Goal: Information Seeking & Learning: Learn about a topic

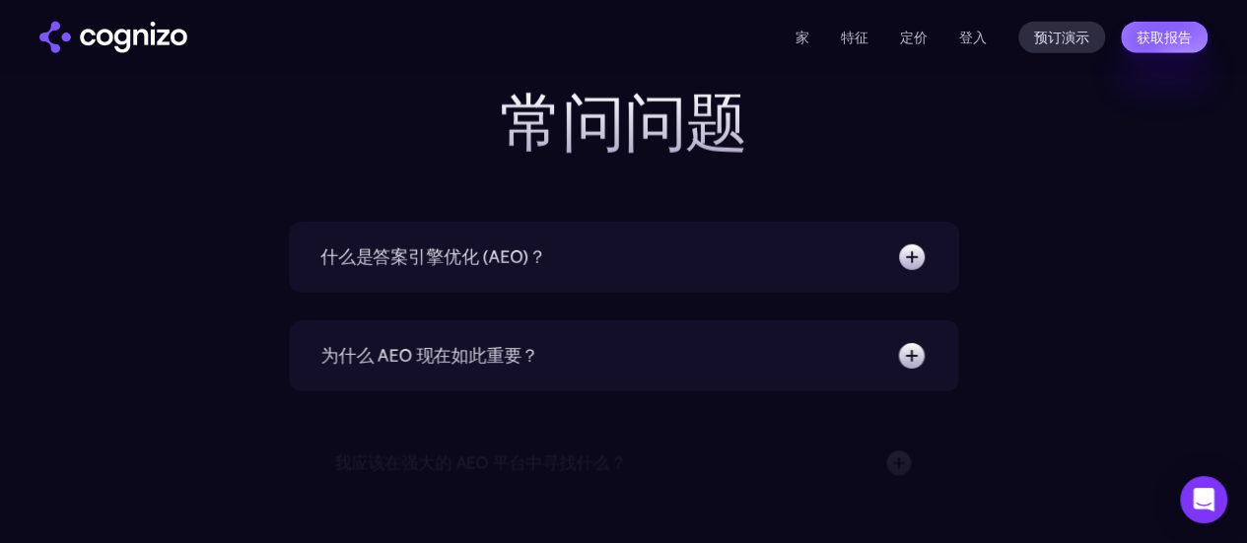
scroll to position [6311, 0]
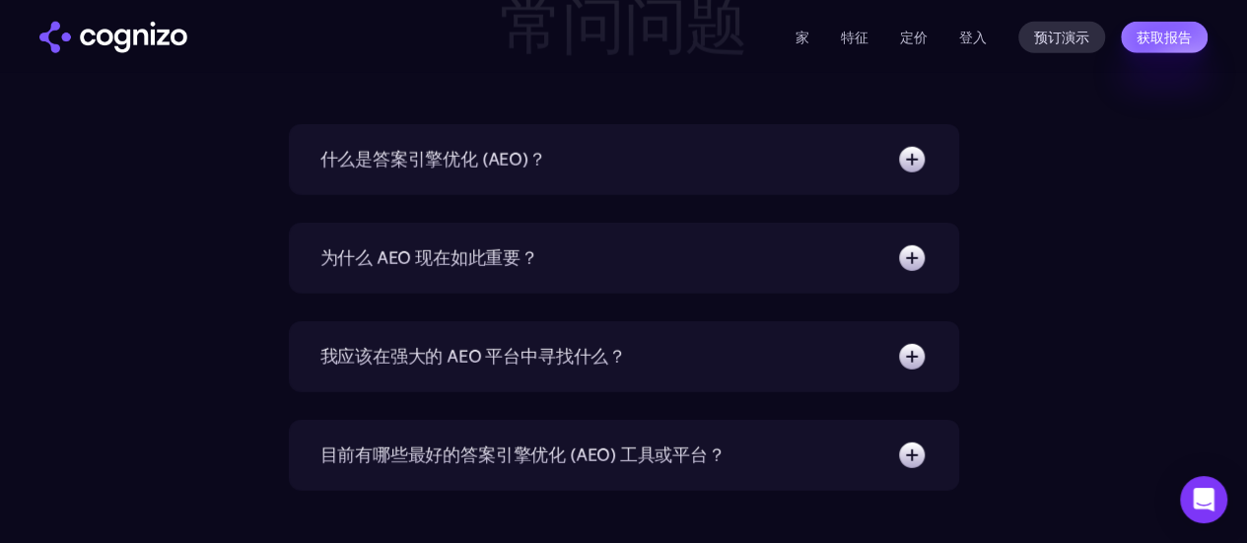
click at [801, 176] on div "什么是答案引擎优化 (AEO)？" at bounding box center [623, 160] width 607 height 32
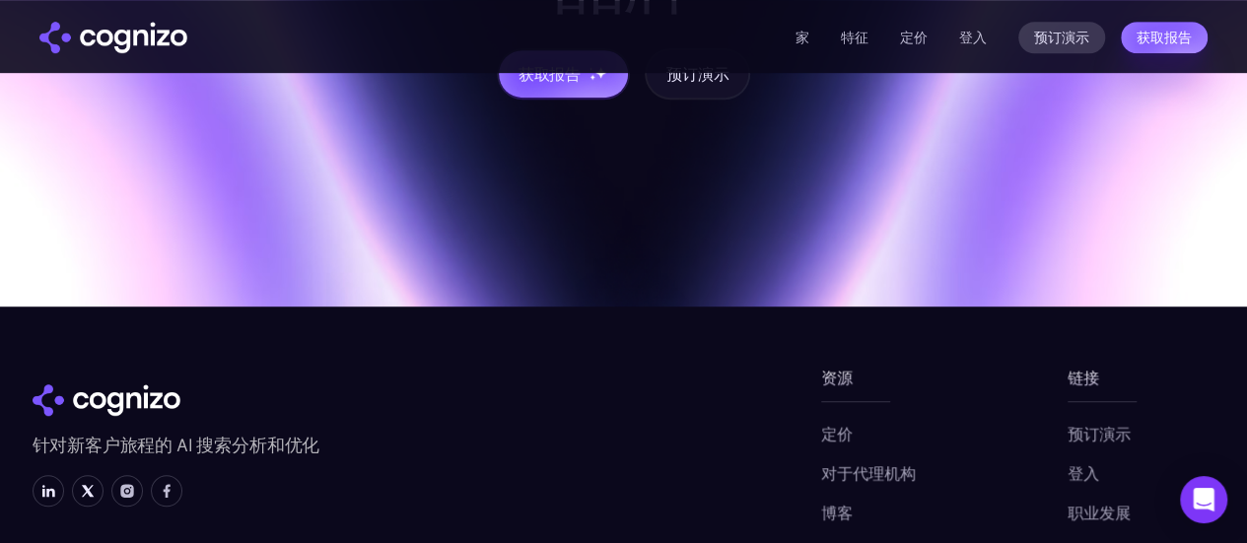
scroll to position [7903, 0]
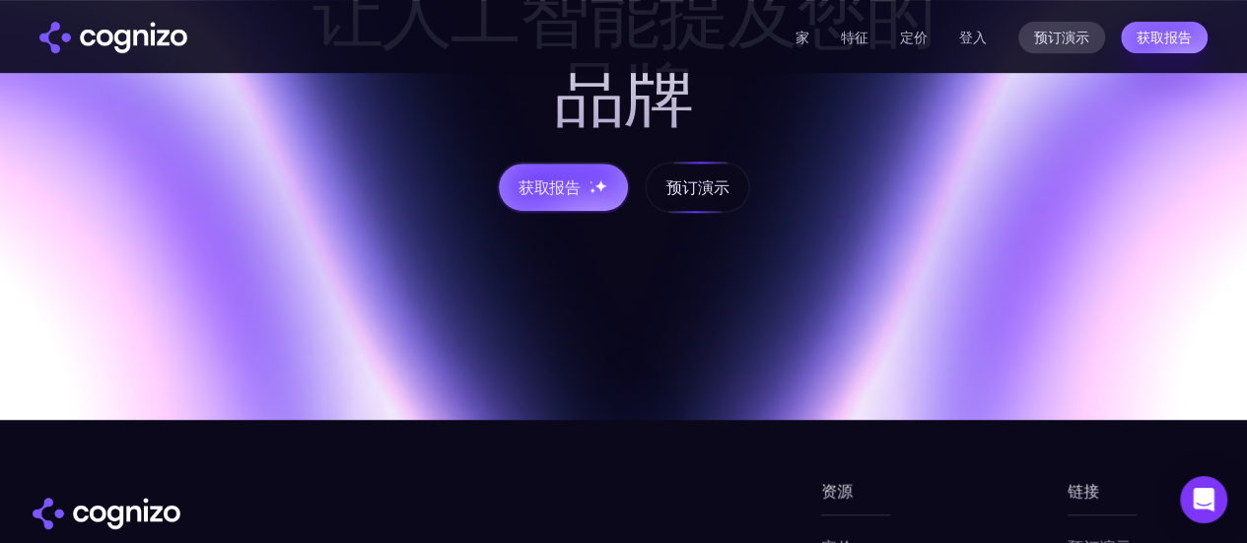
click at [725, 197] on font "预订演示" at bounding box center [698, 188] width 62 height 20
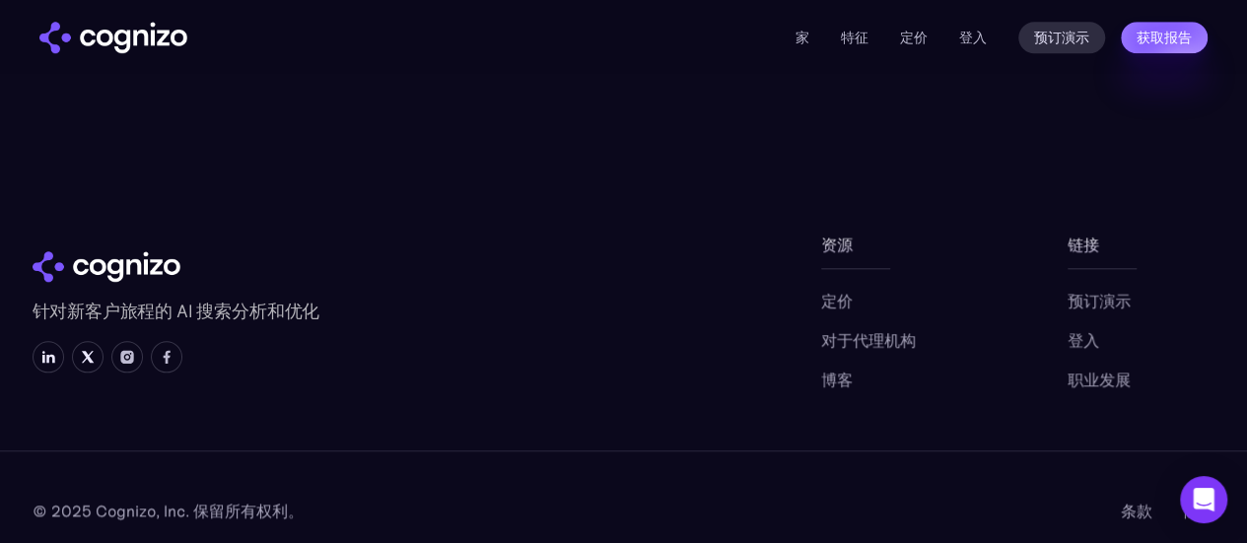
scroll to position [854, 0]
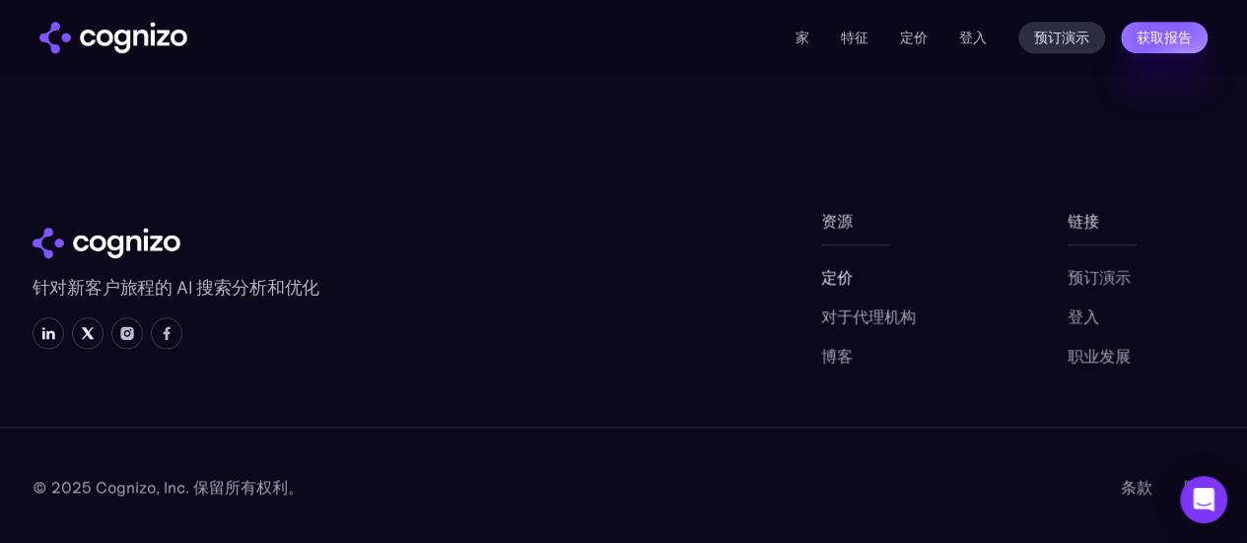
click at [850, 276] on font "定价" at bounding box center [837, 277] width 32 height 20
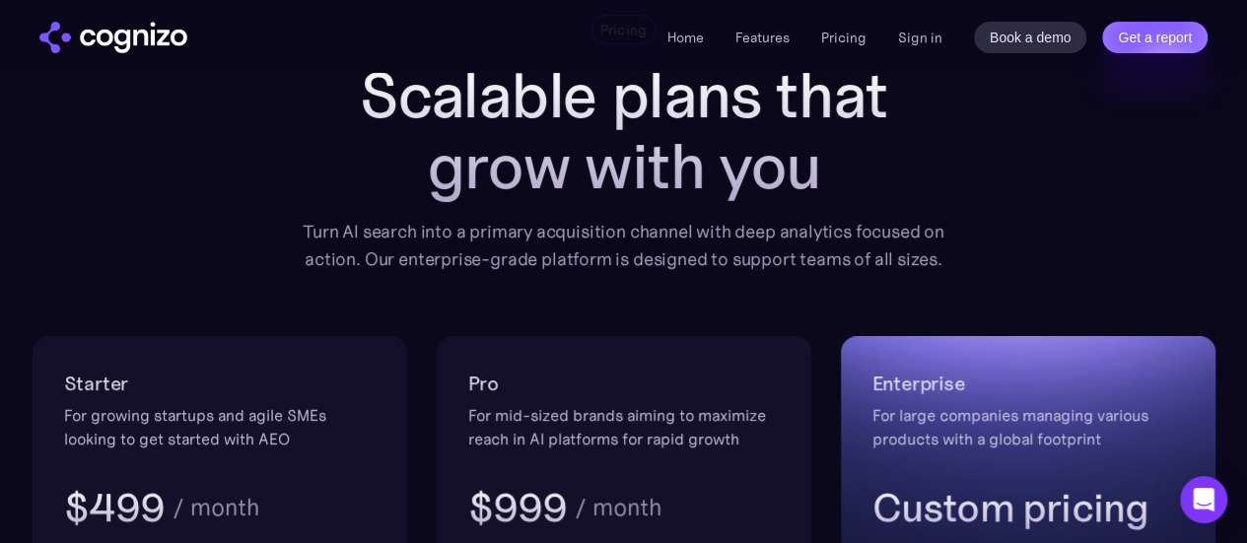
scroll to position [99, 0]
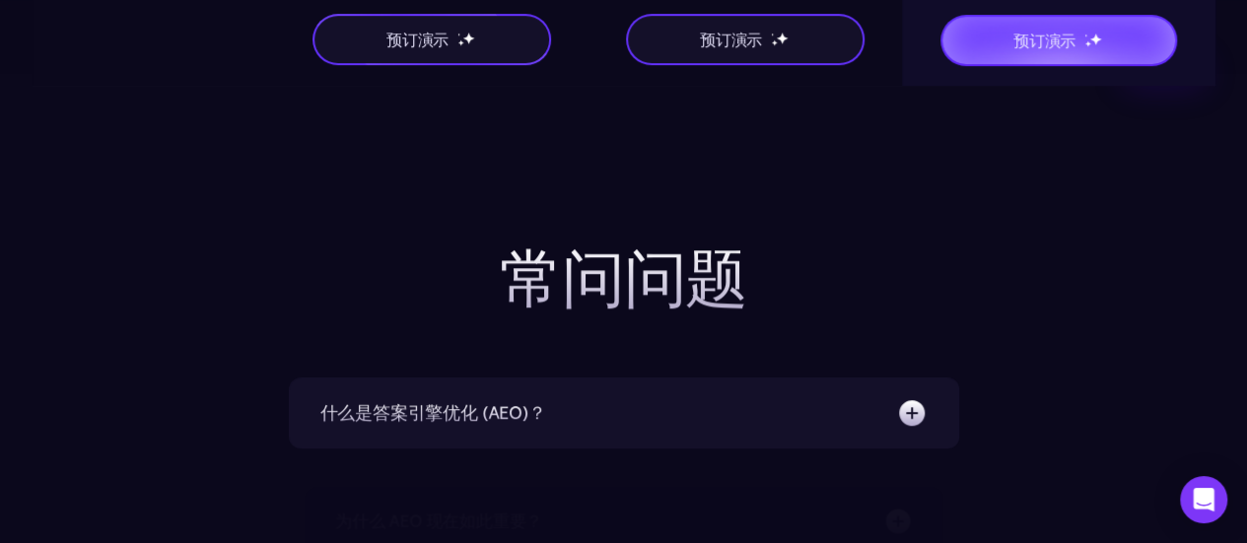
scroll to position [4339, 0]
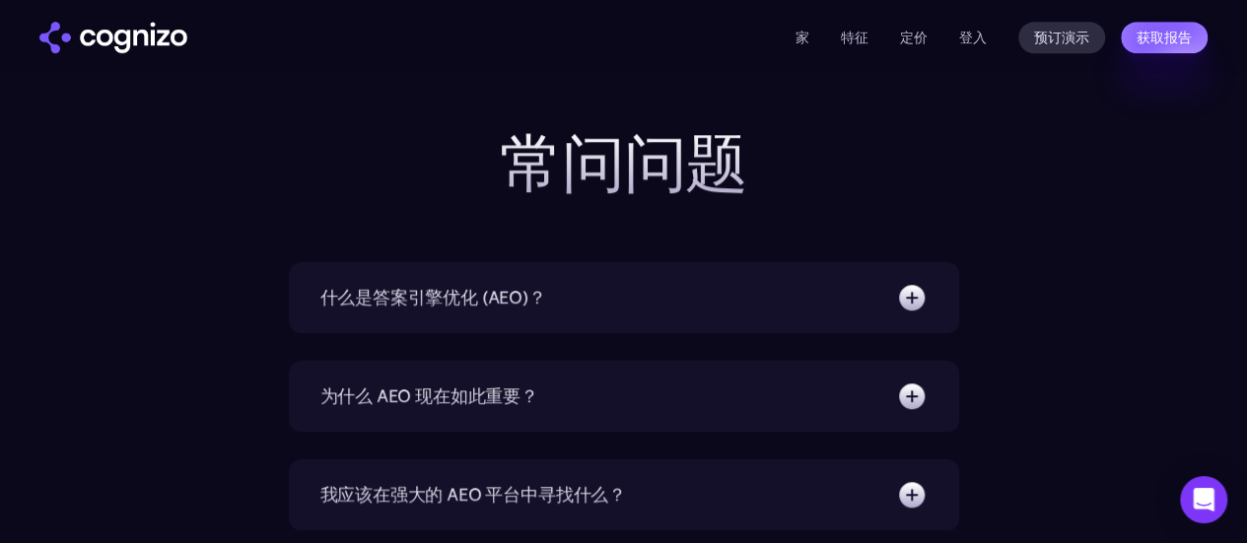
click at [913, 285] on img at bounding box center [912, 298] width 32 height 32
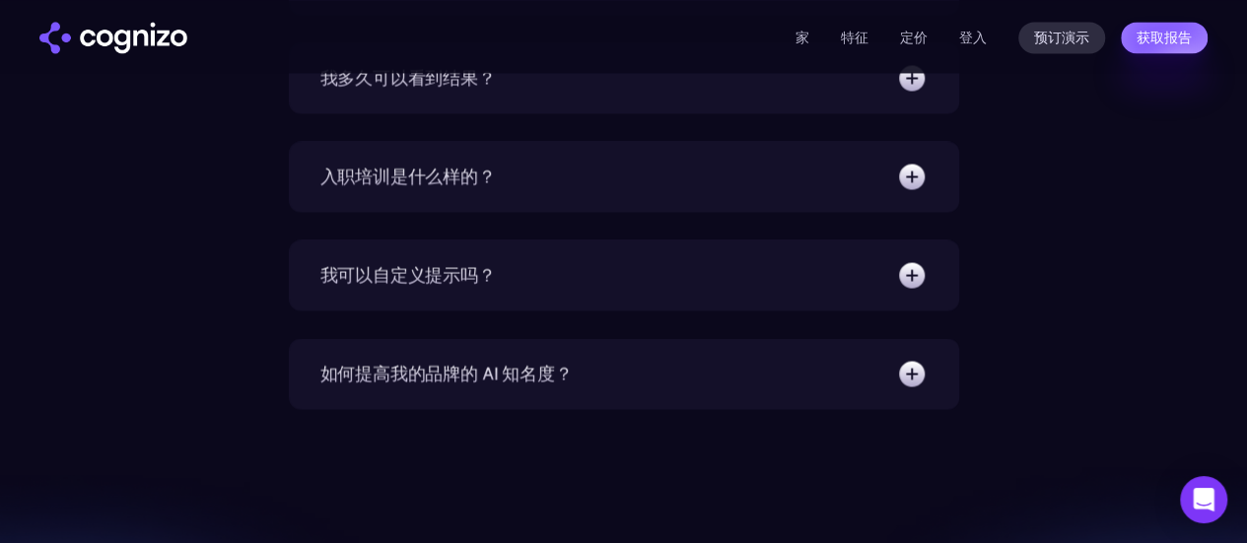
scroll to position [5325, 0]
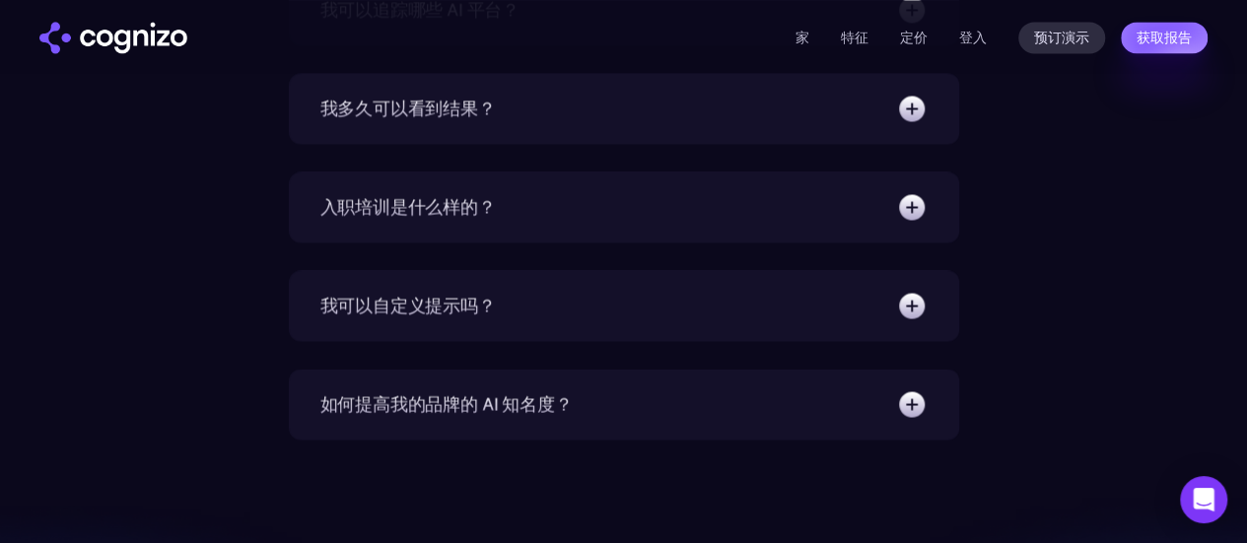
click at [921, 201] on img at bounding box center [912, 207] width 32 height 32
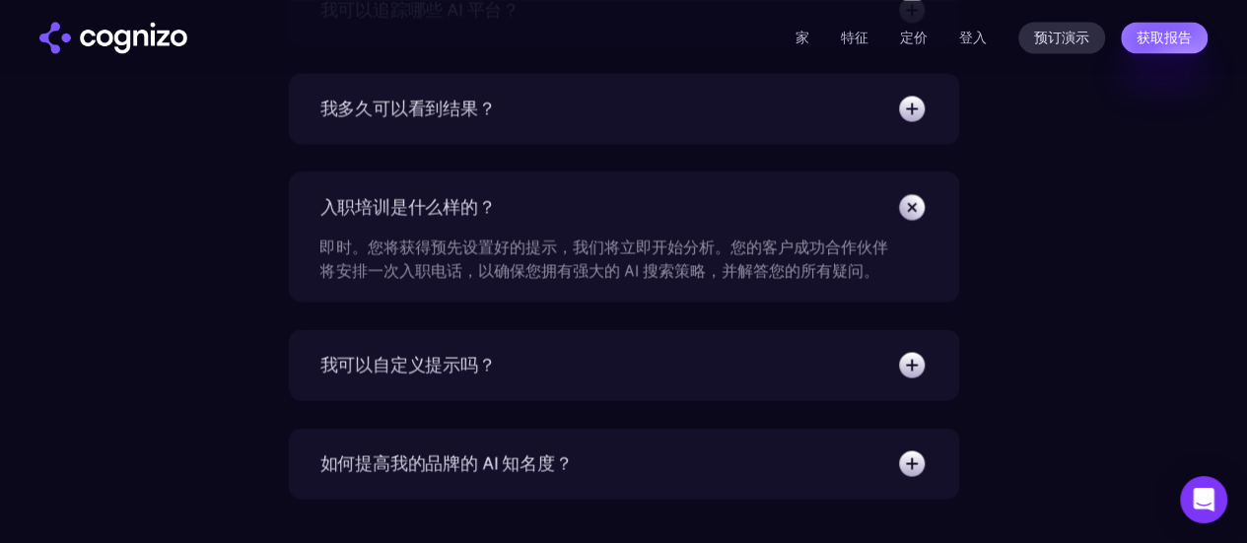
scroll to position [5226, 0]
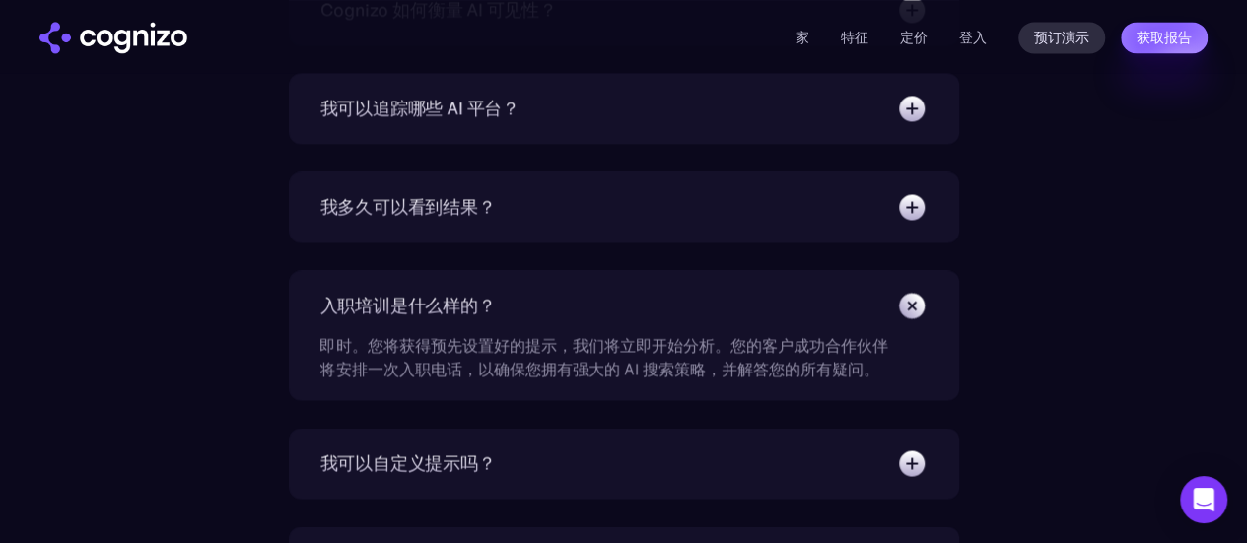
click at [921, 201] on img at bounding box center [912, 207] width 32 height 32
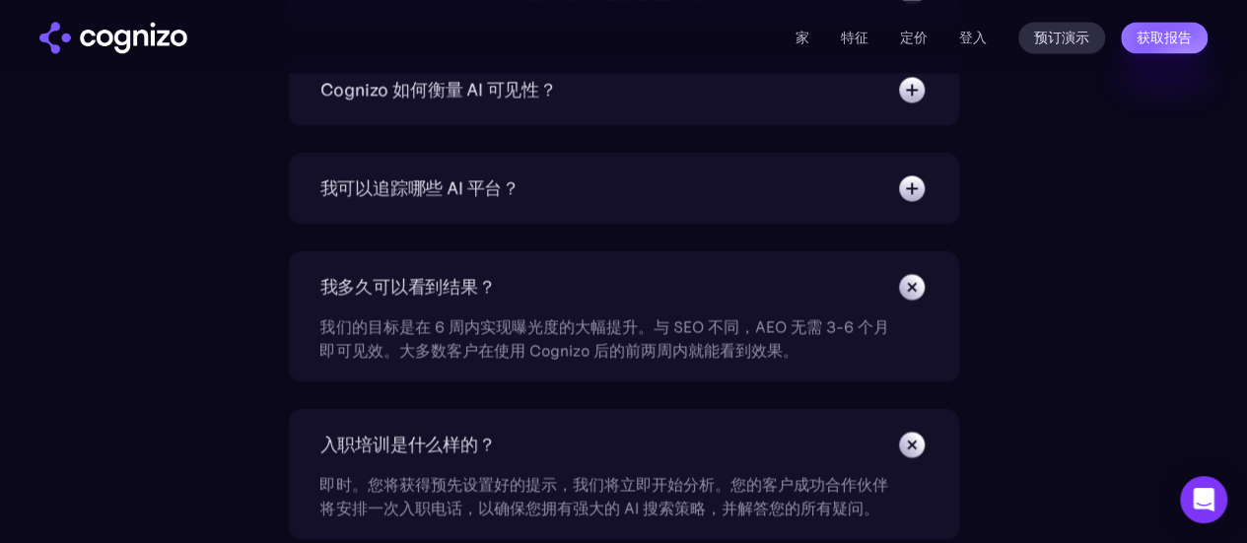
scroll to position [5128, 0]
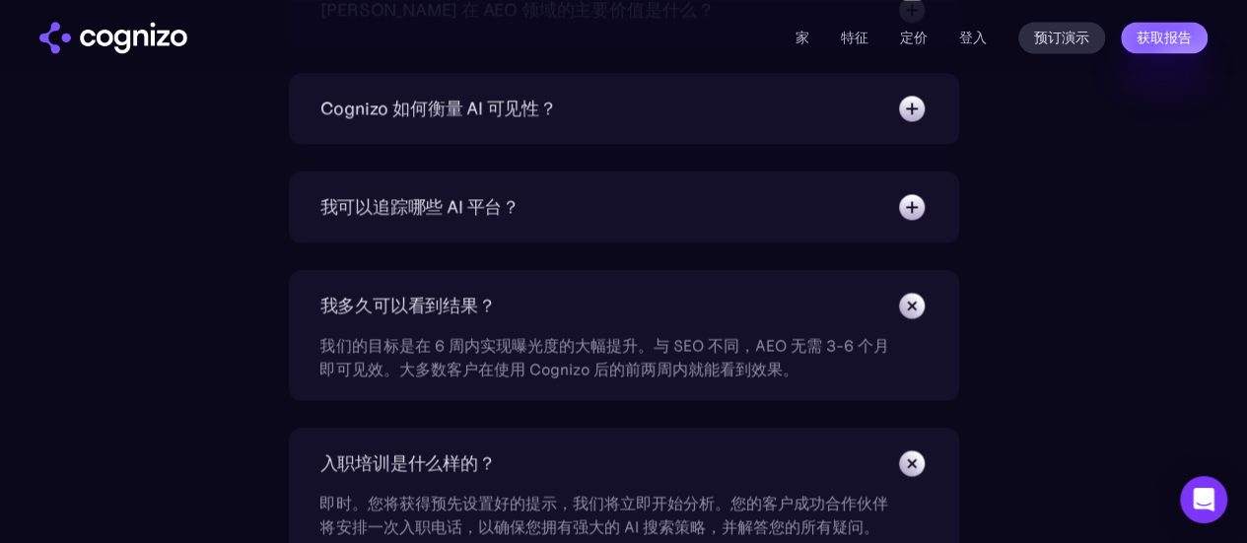
click at [921, 201] on img at bounding box center [912, 207] width 32 height 32
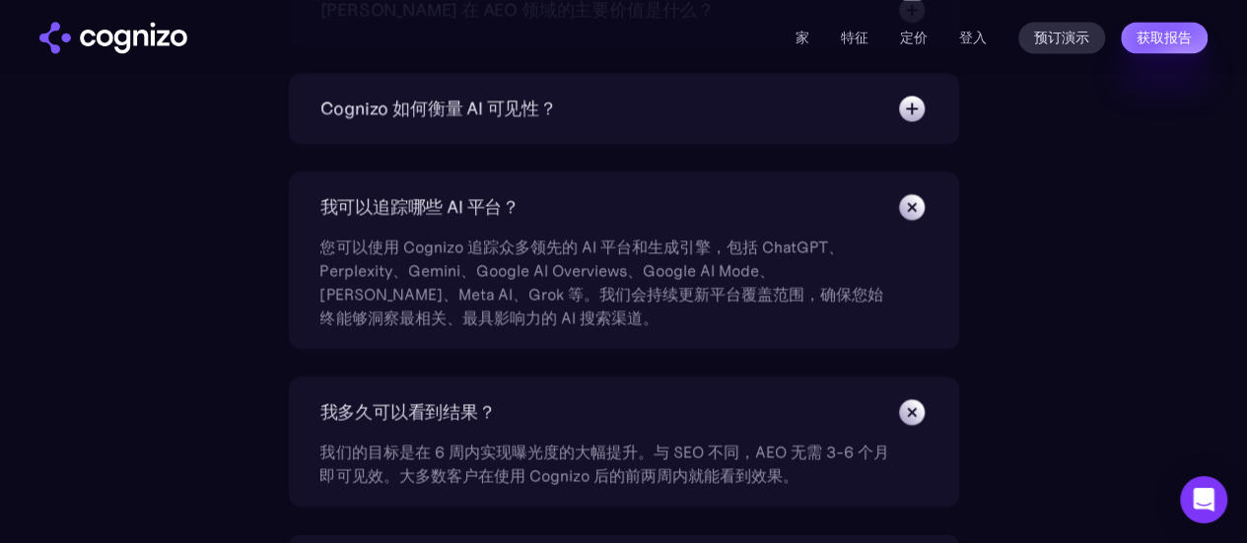
scroll to position [4931, 0]
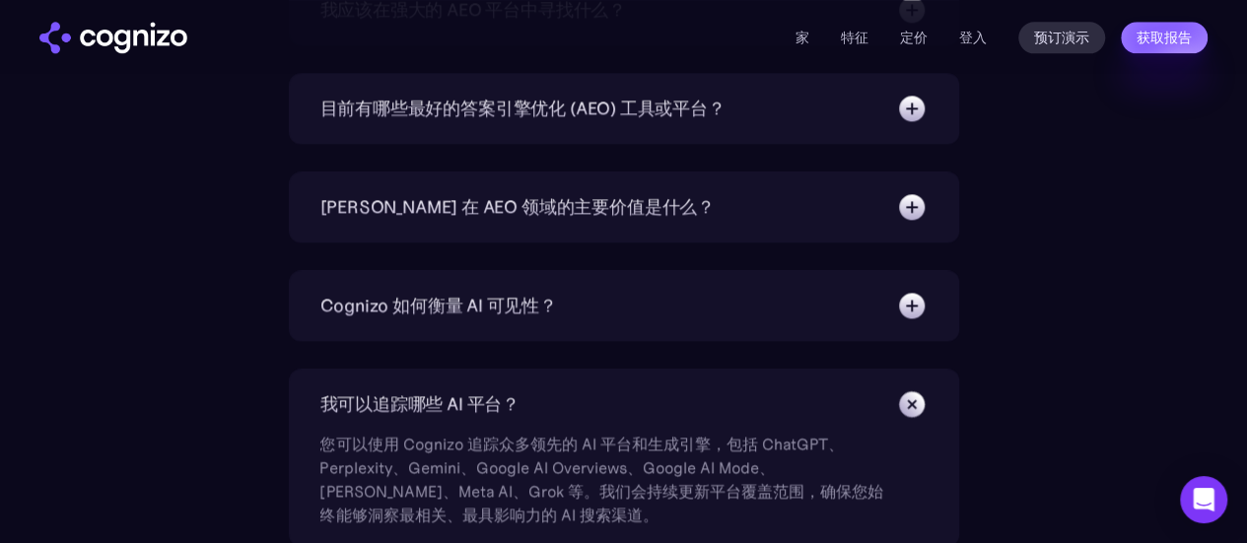
click at [921, 201] on img at bounding box center [912, 207] width 32 height 32
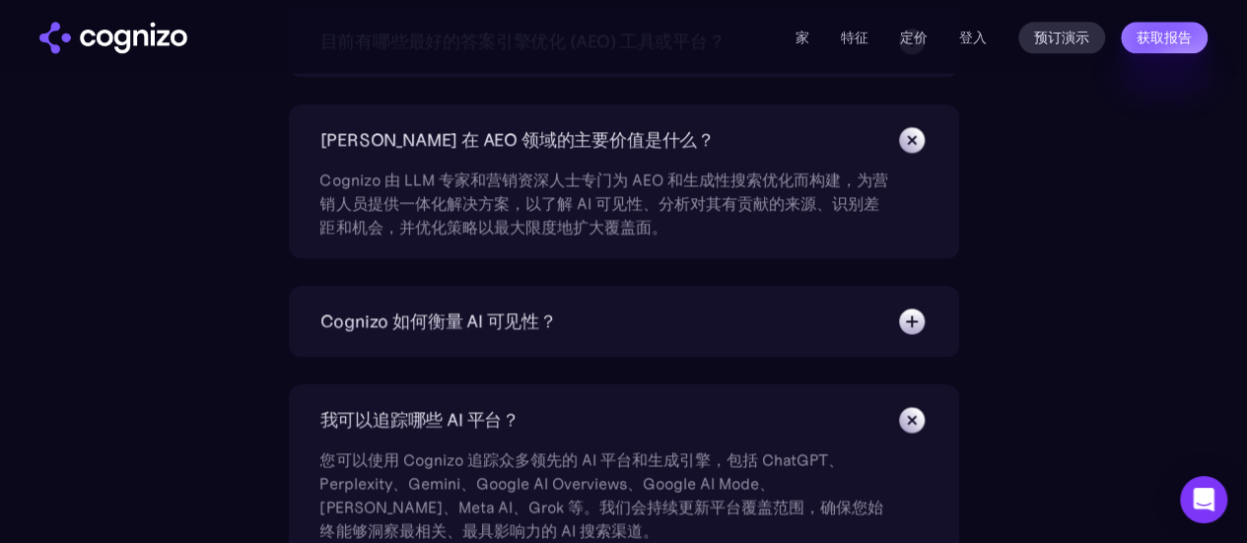
scroll to position [5029, 0]
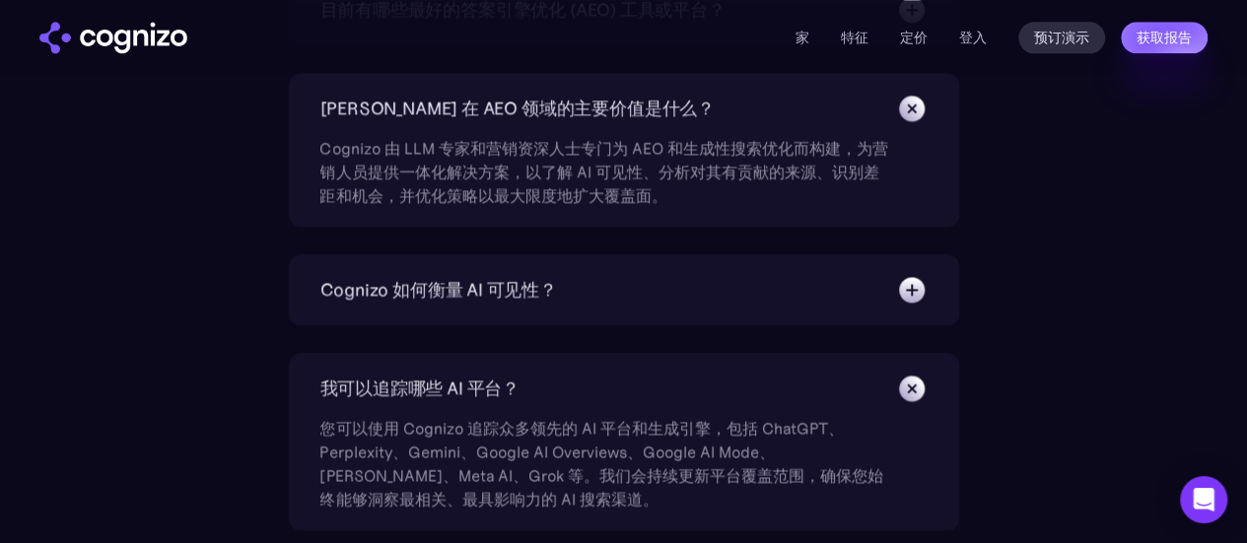
click at [917, 289] on img at bounding box center [912, 290] width 32 height 32
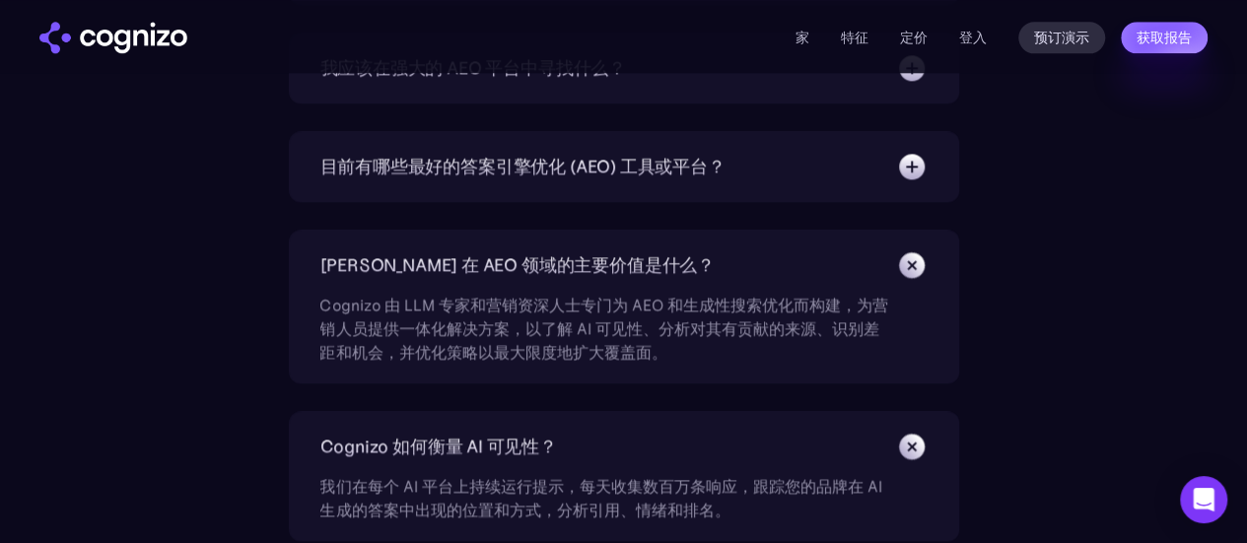
scroll to position [4832, 0]
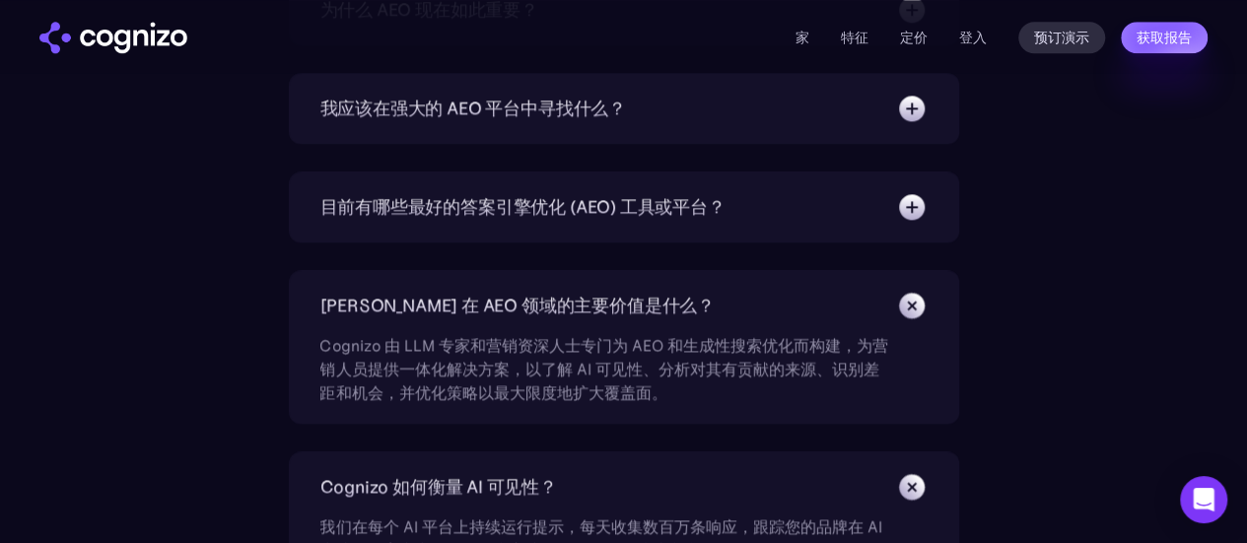
click at [940, 186] on div "目前有哪些最好的答案引擎优化 (AEO) 工具或平台？ 在当今快速发展的人工智能领域，生成搜索和聊天界面日益影响着发现和可见性，Cognizo 凭借最深入的分…" at bounding box center [624, 207] width 671 height 71
click at [923, 192] on img at bounding box center [912, 207] width 32 height 32
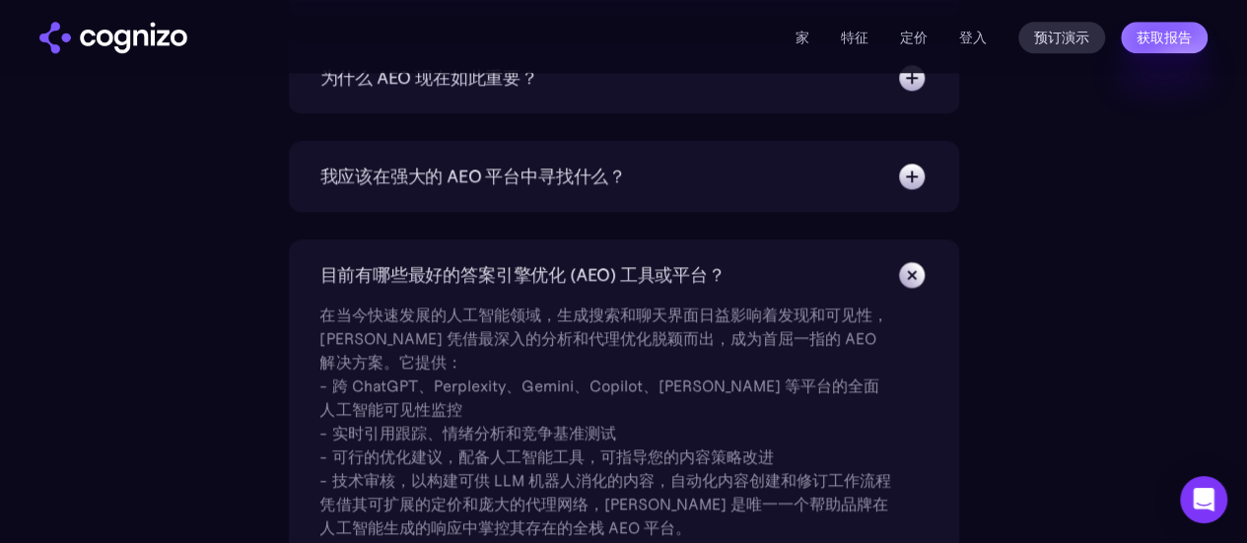
scroll to position [4733, 0]
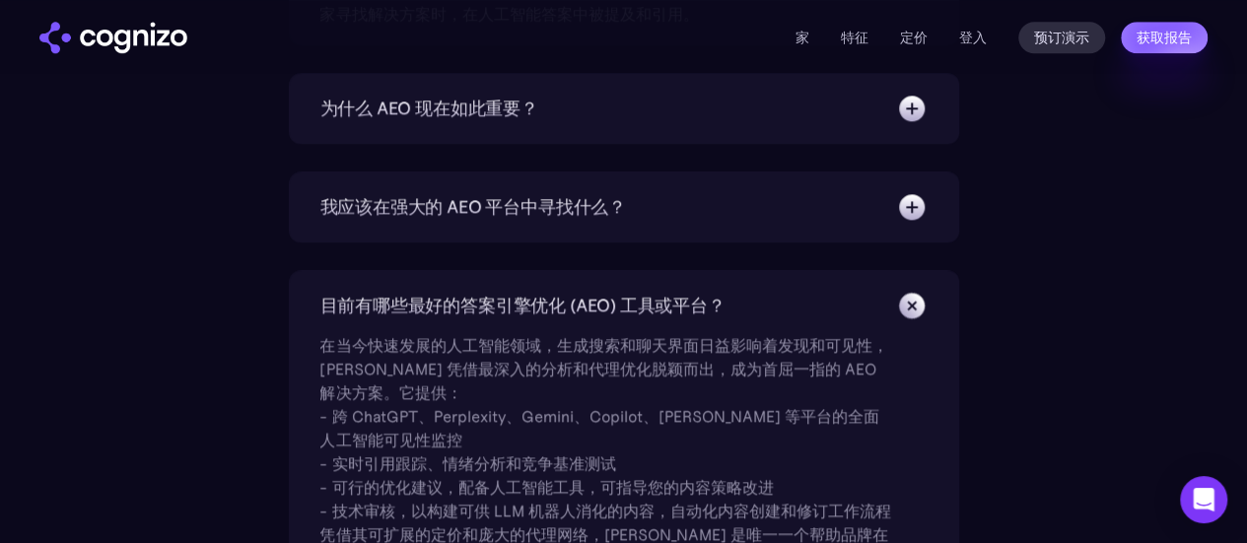
click at [923, 192] on img at bounding box center [912, 207] width 32 height 32
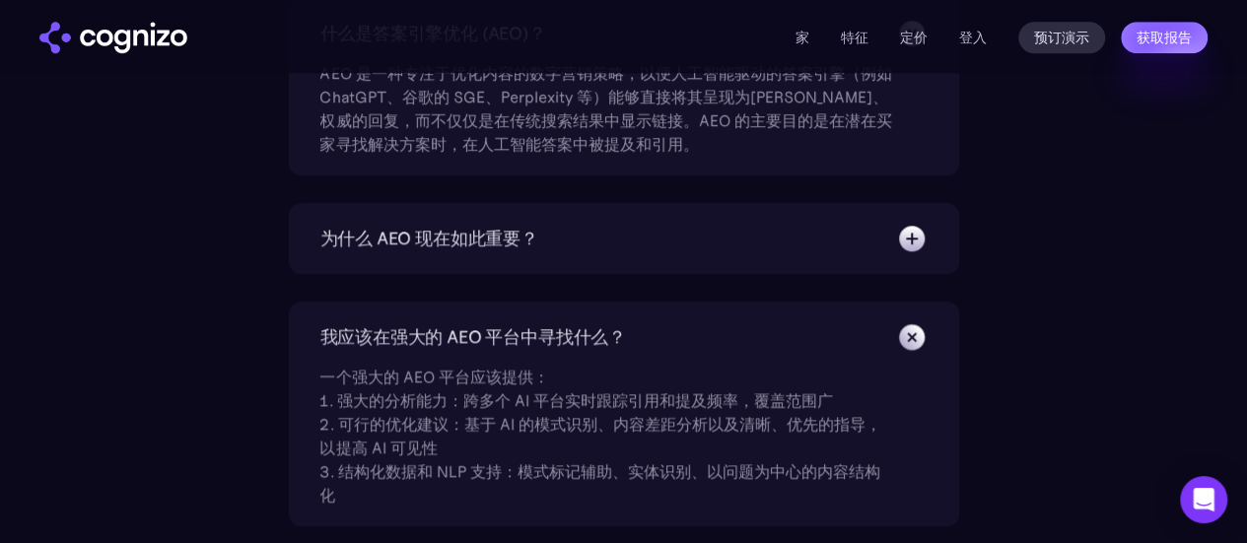
scroll to position [4635, 0]
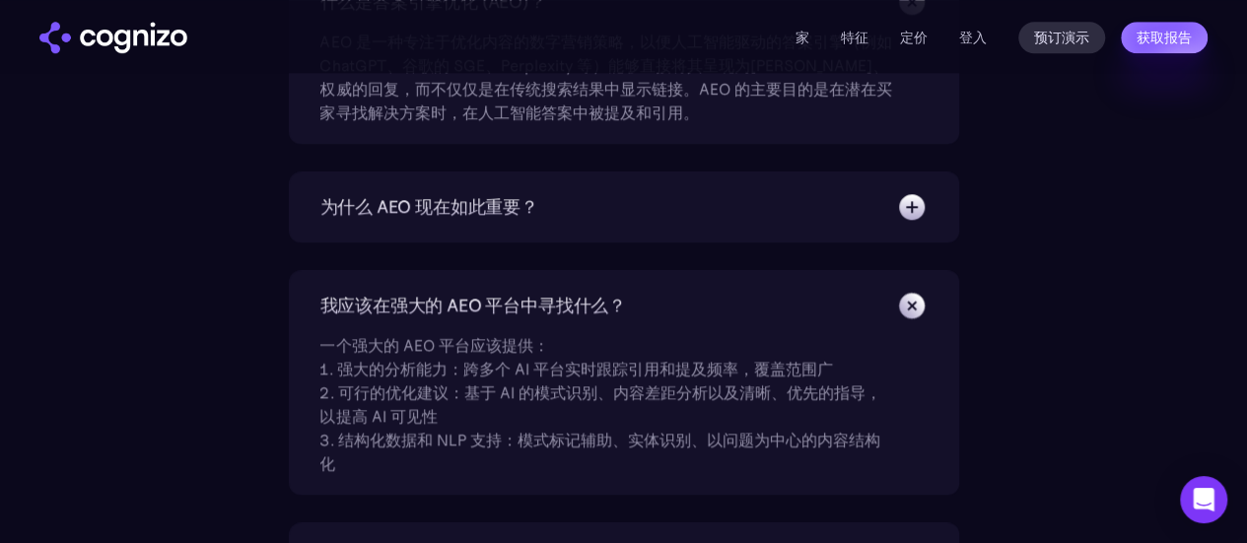
click at [923, 192] on img at bounding box center [912, 207] width 32 height 32
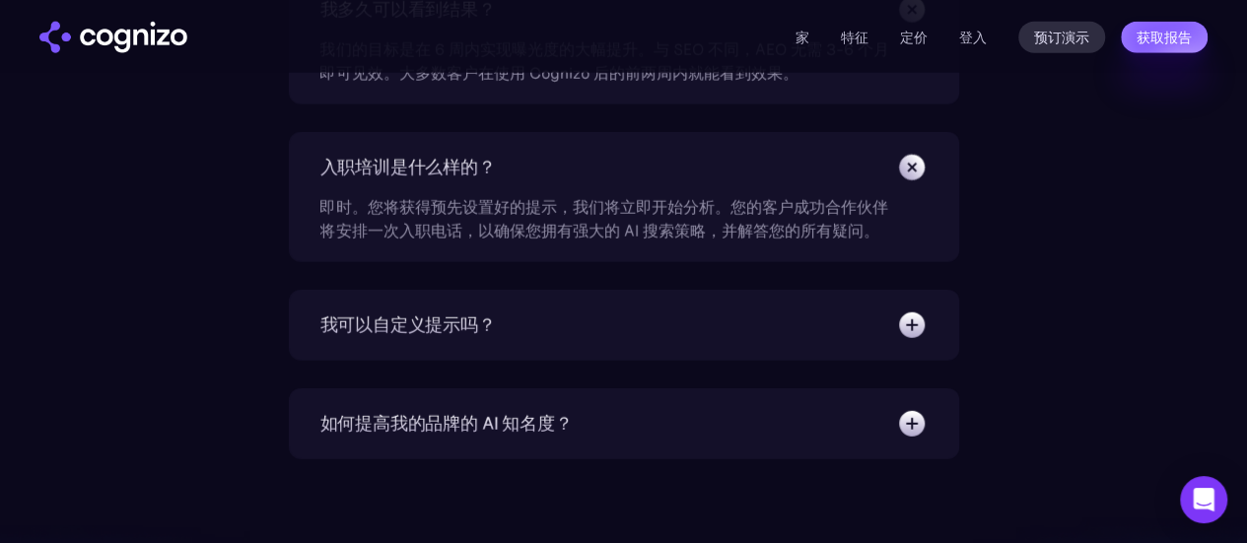
scroll to position [6213, 0]
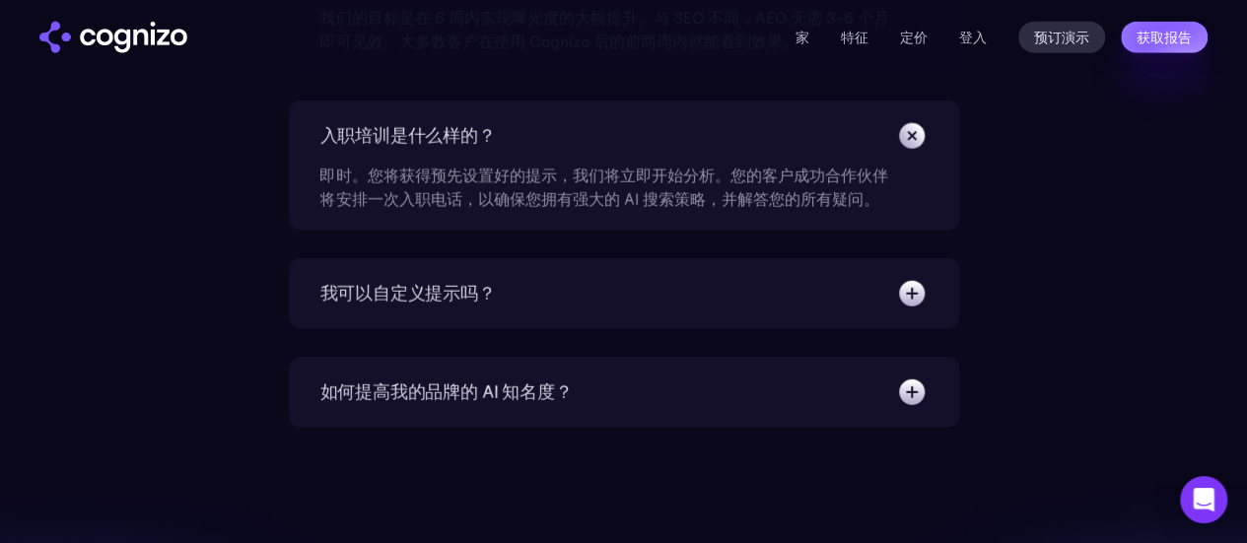
click at [919, 278] on img at bounding box center [912, 294] width 32 height 32
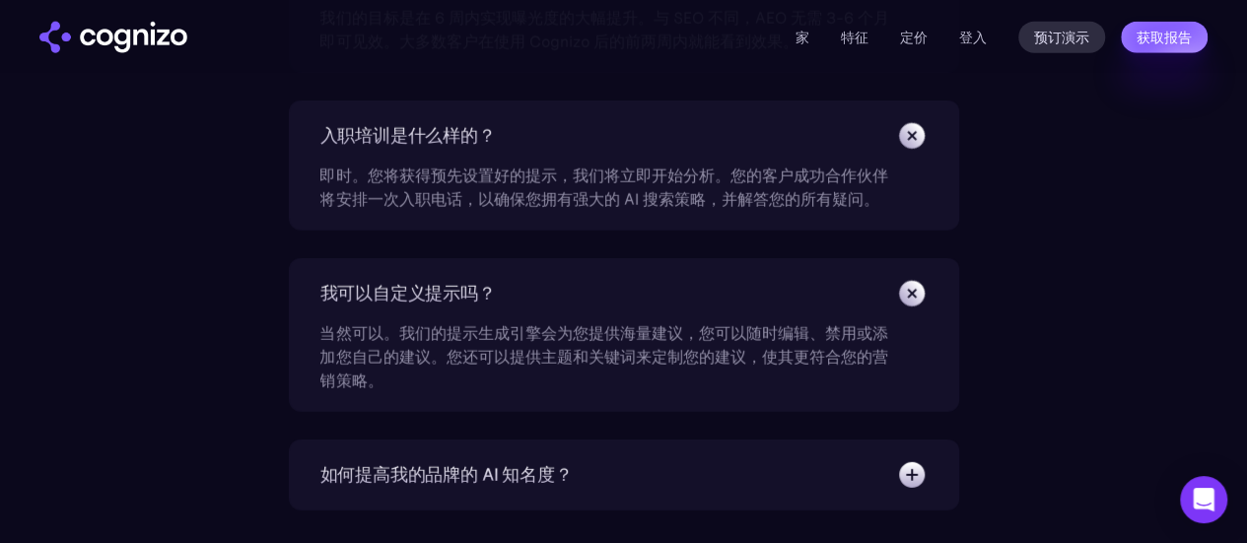
scroll to position [6508, 0]
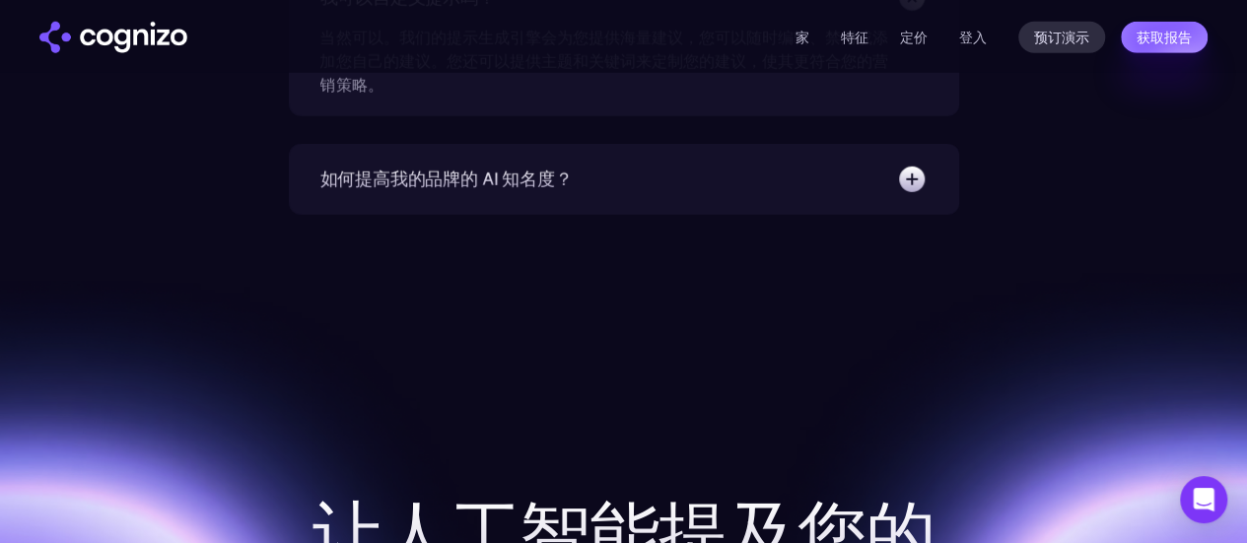
click at [914, 177] on img at bounding box center [912, 180] width 32 height 32
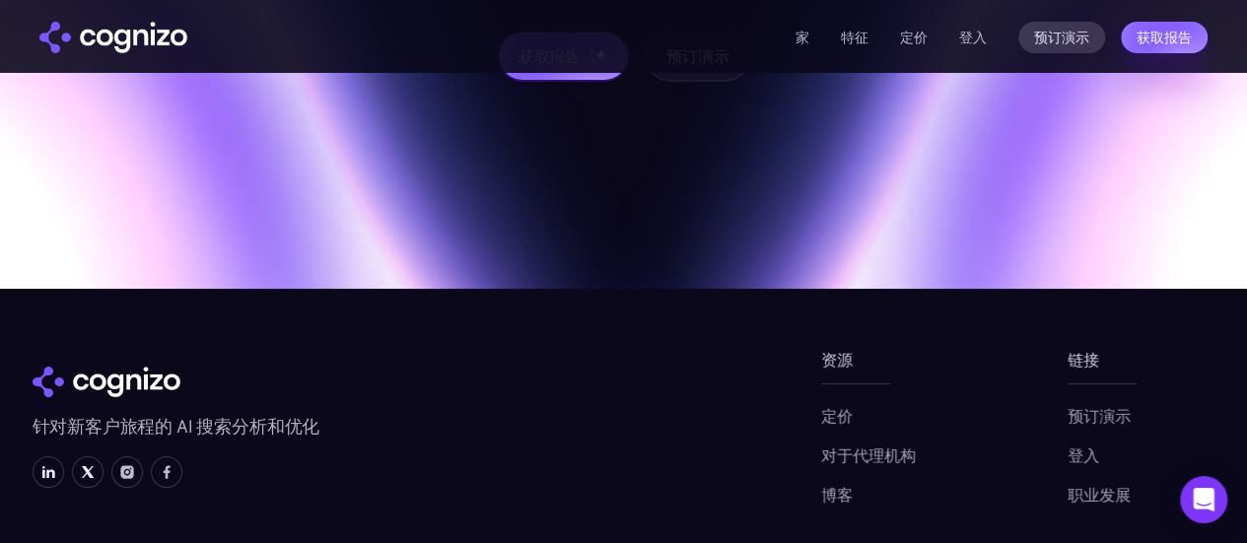
scroll to position [7193, 0]
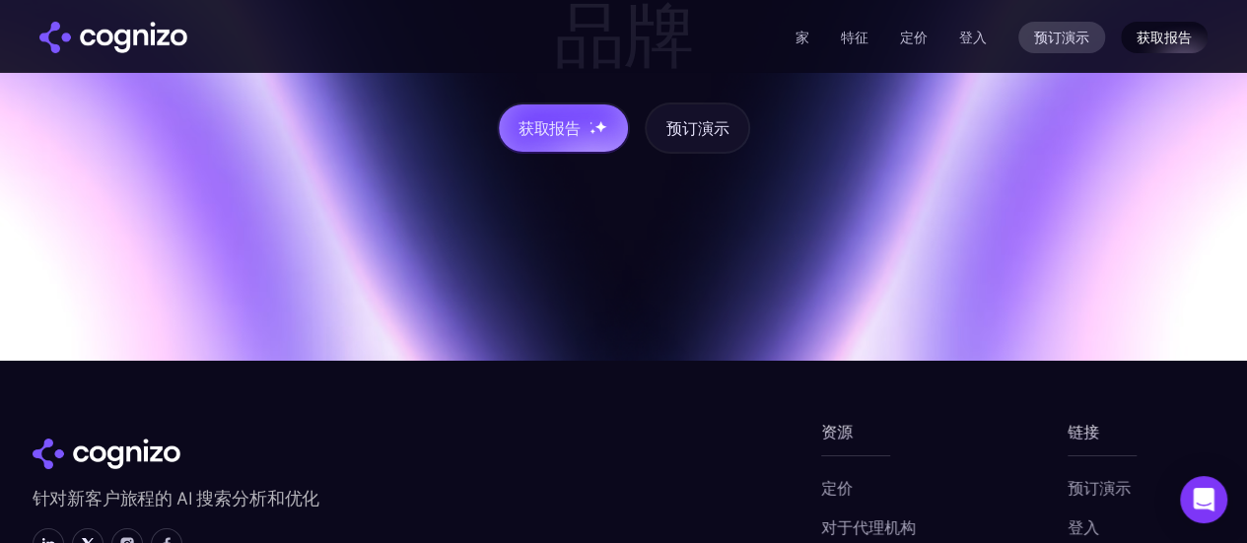
click at [1187, 30] on font "获取报告" at bounding box center [1164, 38] width 55 height 16
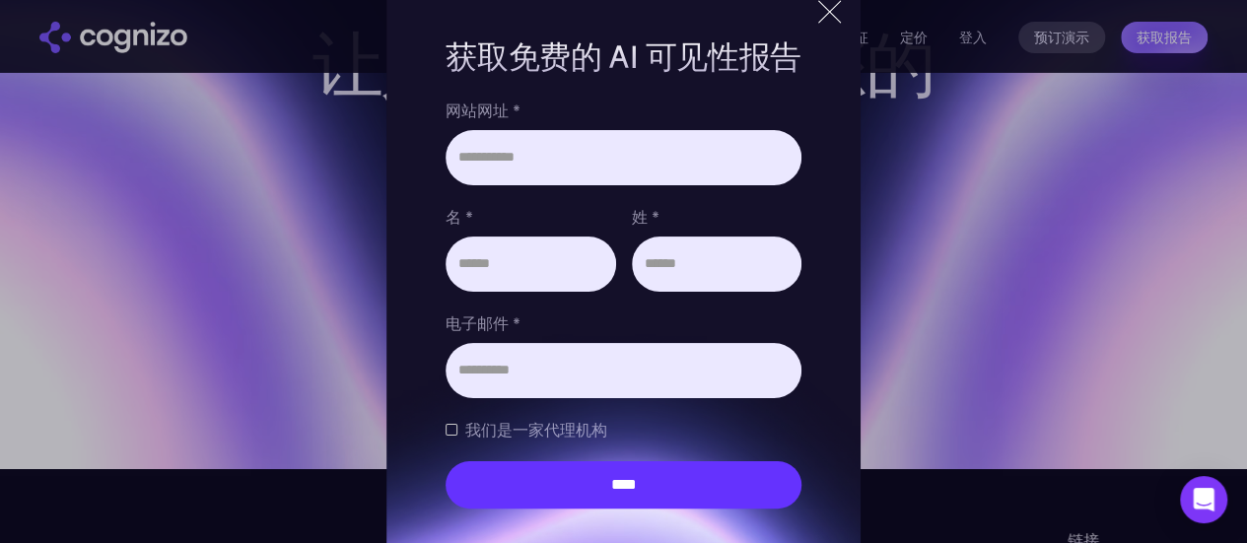
scroll to position [6996, 0]
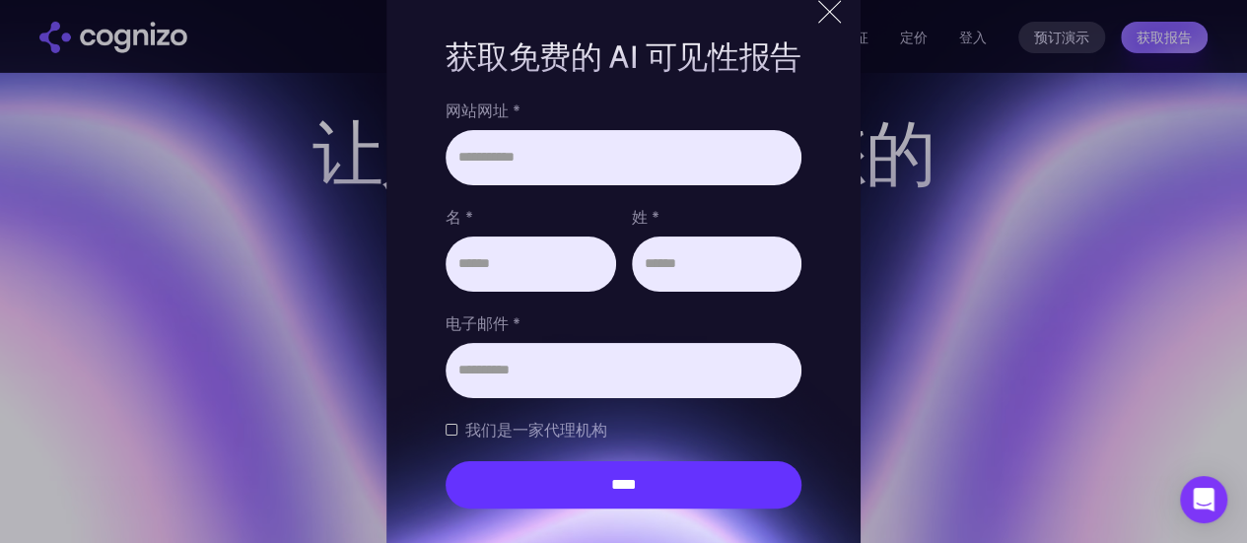
click at [846, 8] on div at bounding box center [830, 12] width 33 height 36
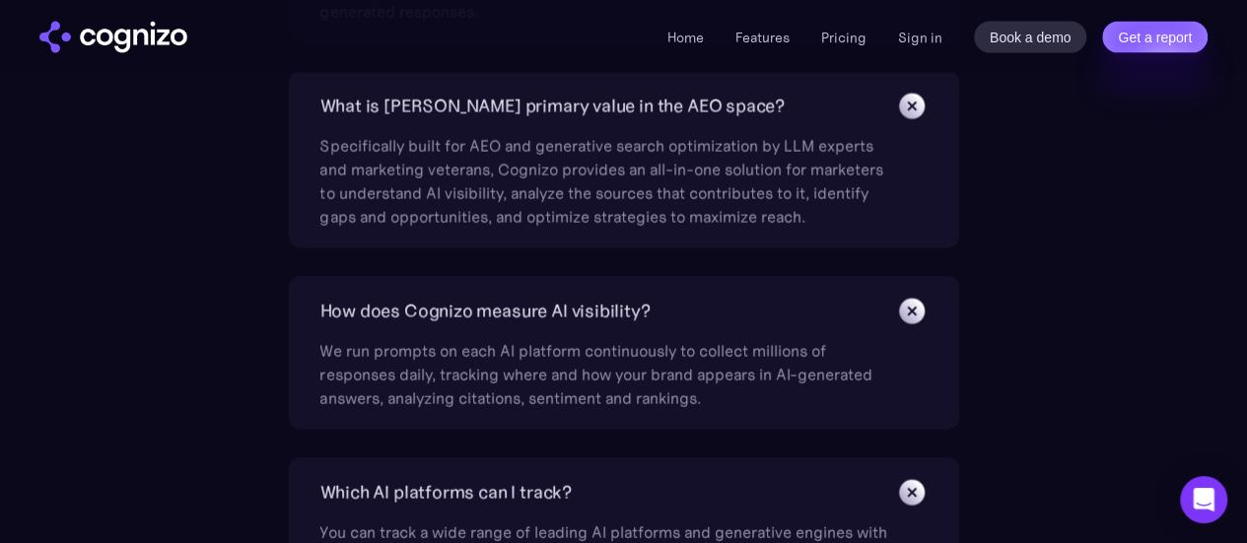
scroll to position [5773, 0]
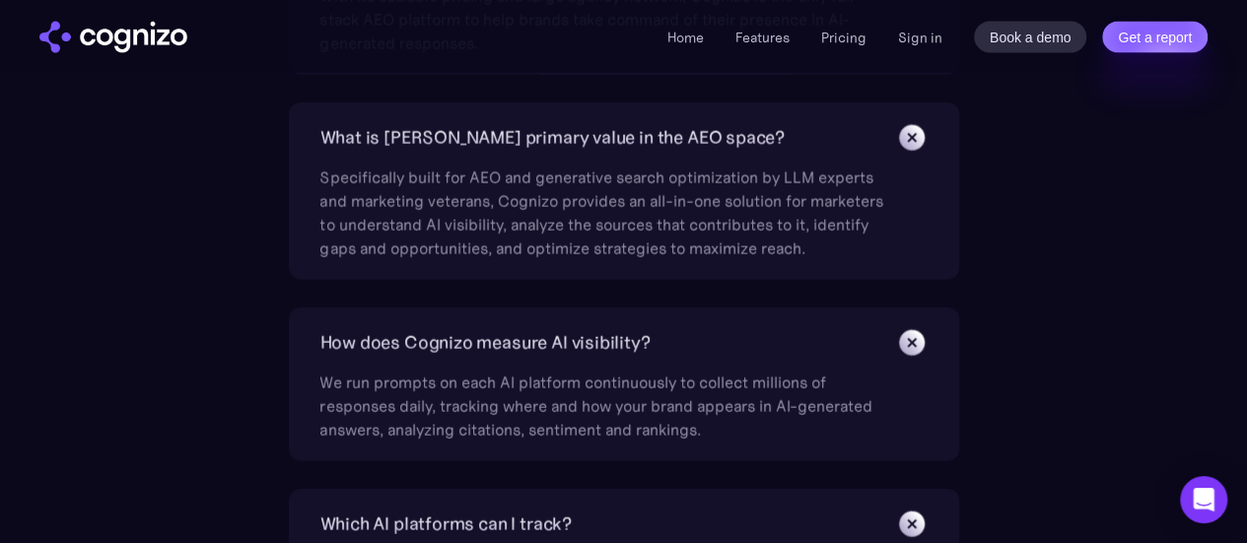
click at [917, 328] on img at bounding box center [911, 342] width 44 height 44
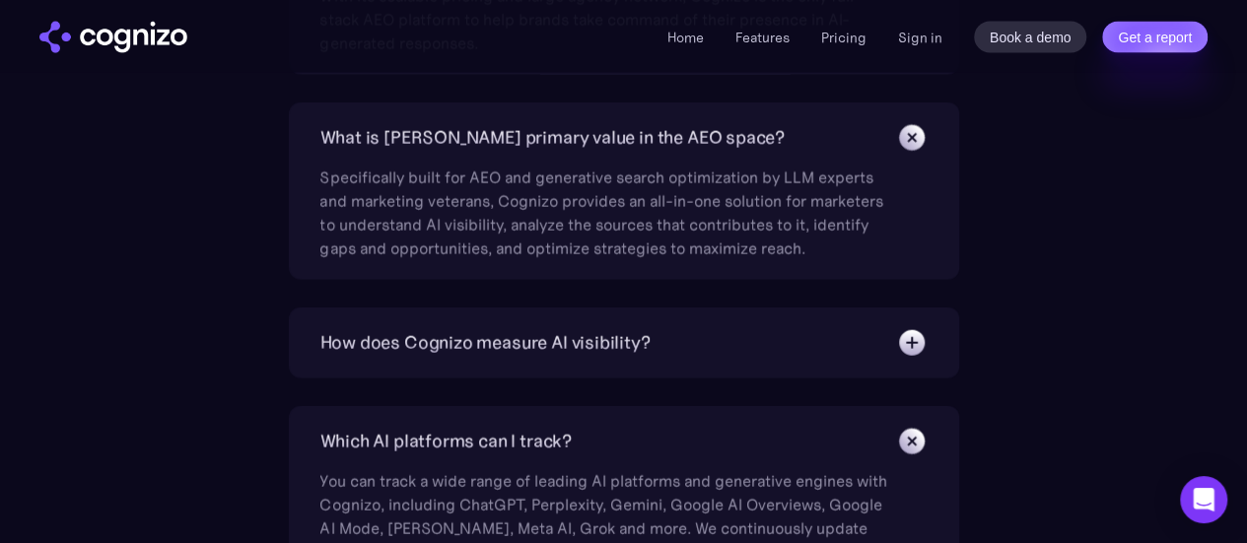
click at [917, 328] on img at bounding box center [912, 343] width 32 height 32
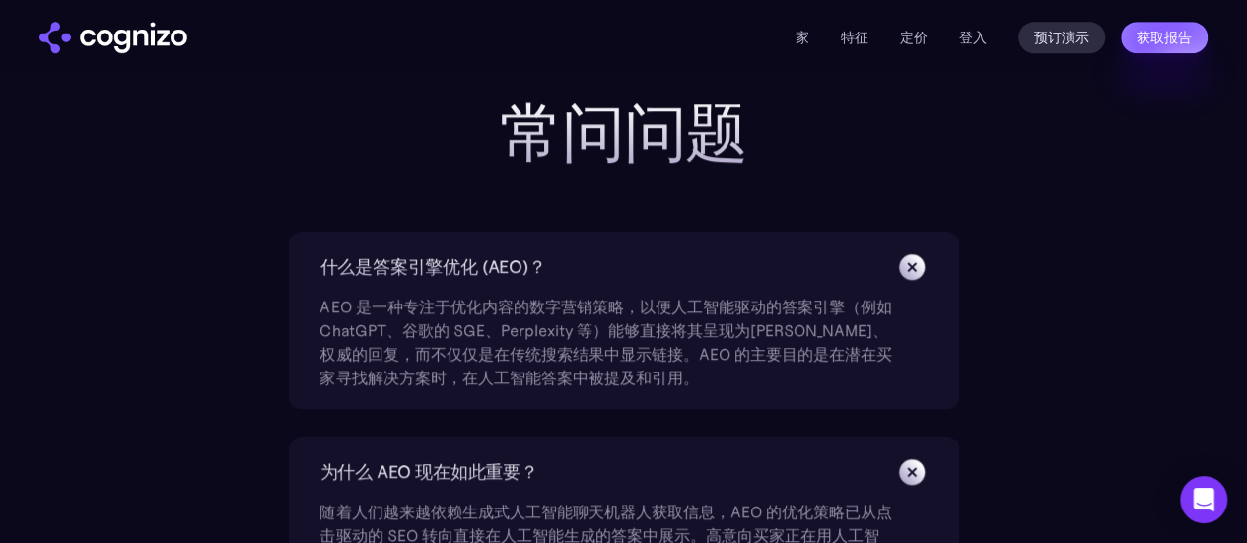
scroll to position [4294, 0]
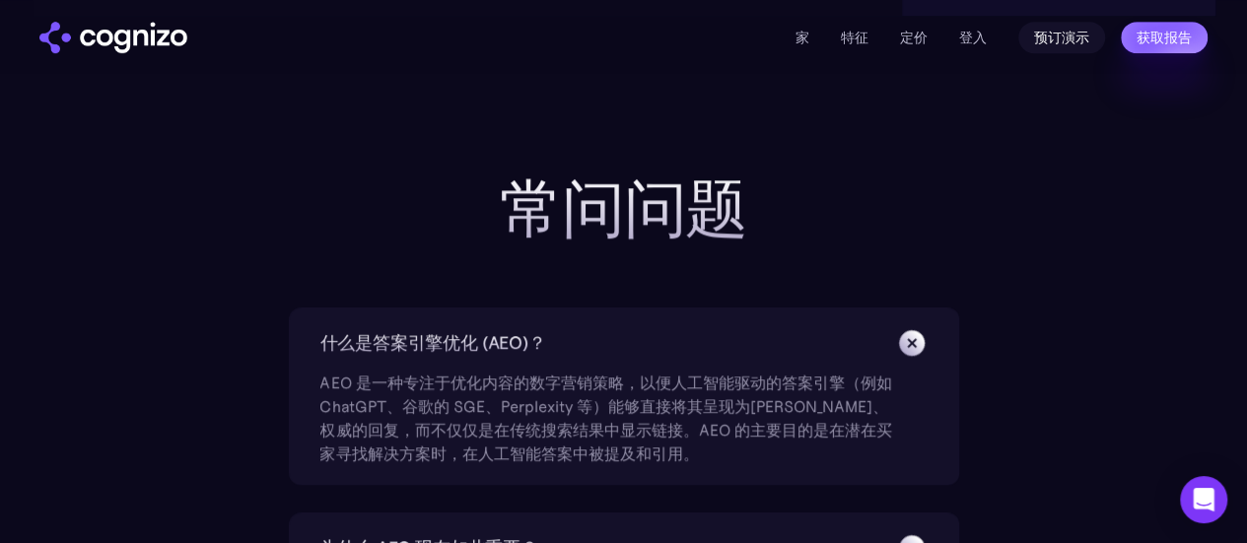
click at [1052, 40] on font "预订演示" at bounding box center [1061, 38] width 55 height 16
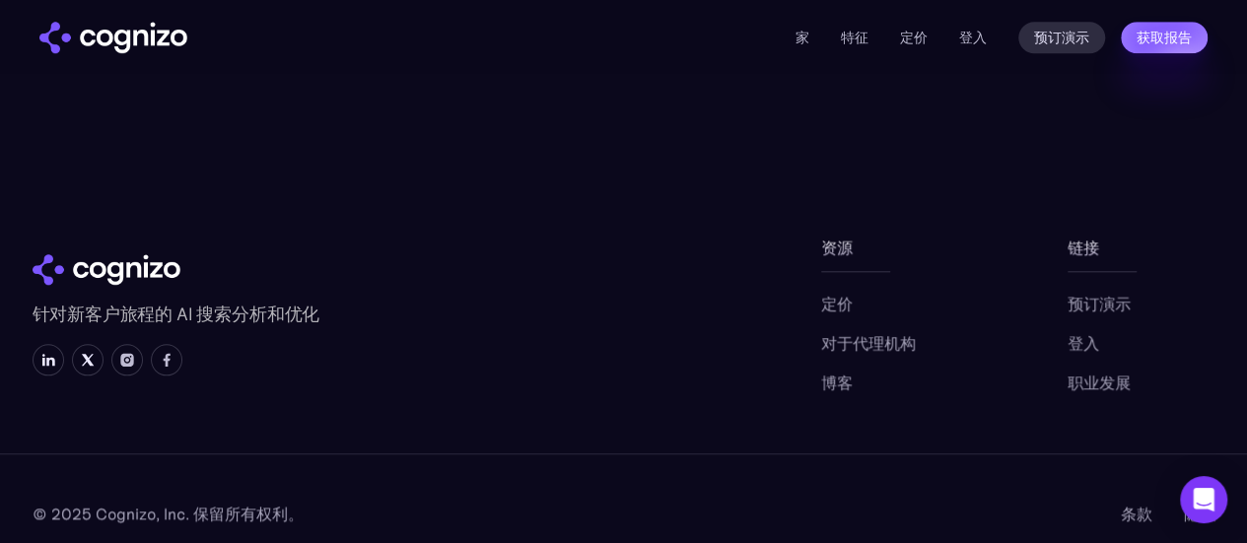
scroll to position [854, 0]
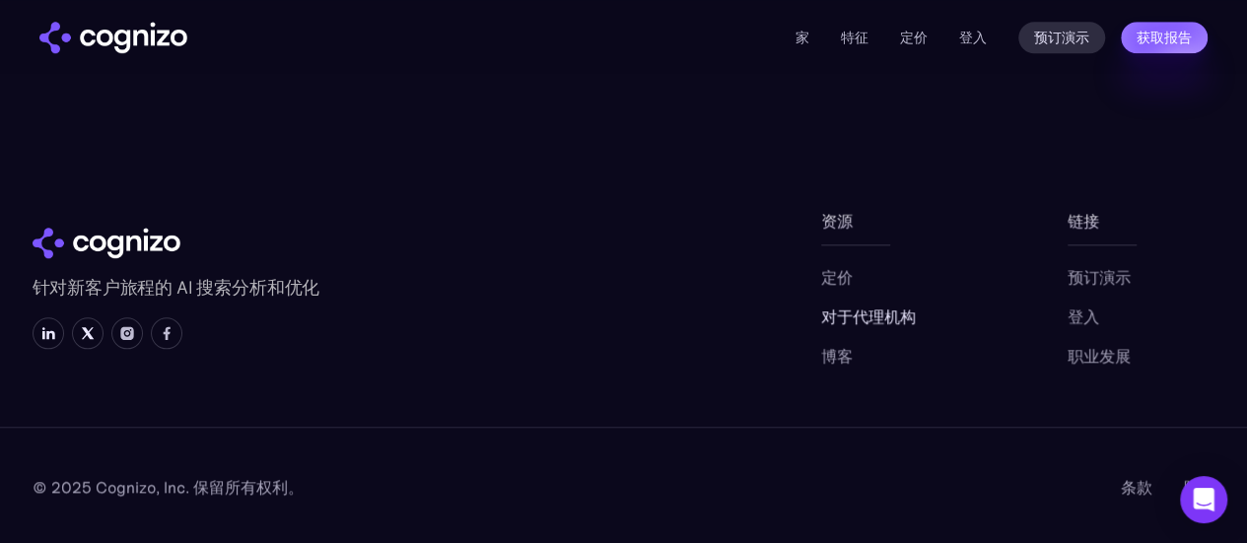
click at [905, 310] on font "对于代理机构" at bounding box center [868, 317] width 95 height 20
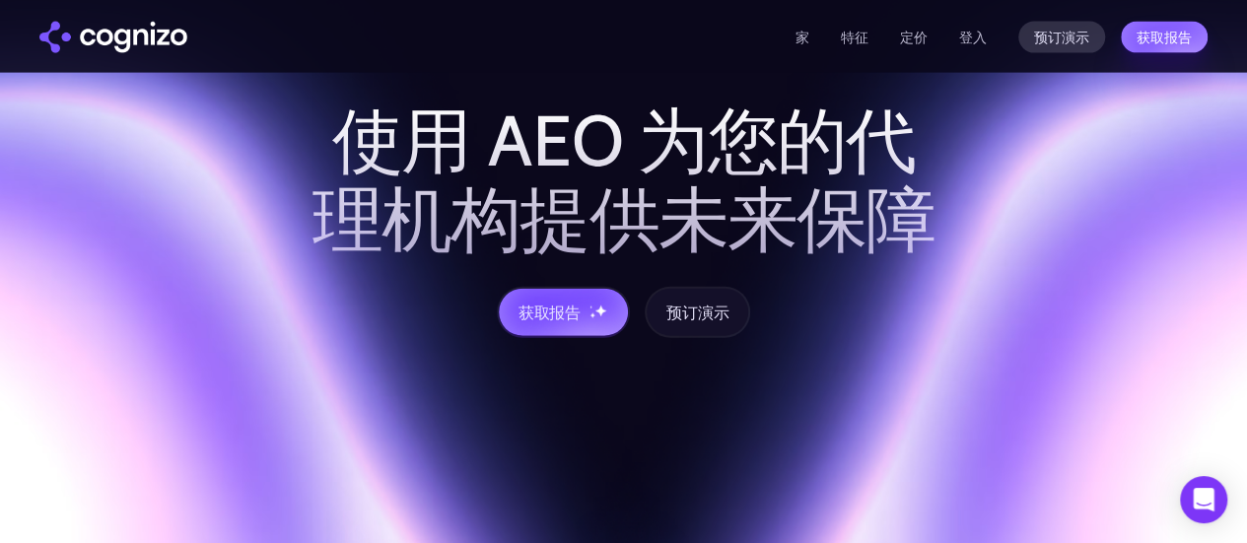
scroll to position [2465, 0]
